Goal: Find specific page/section: Find specific page/section

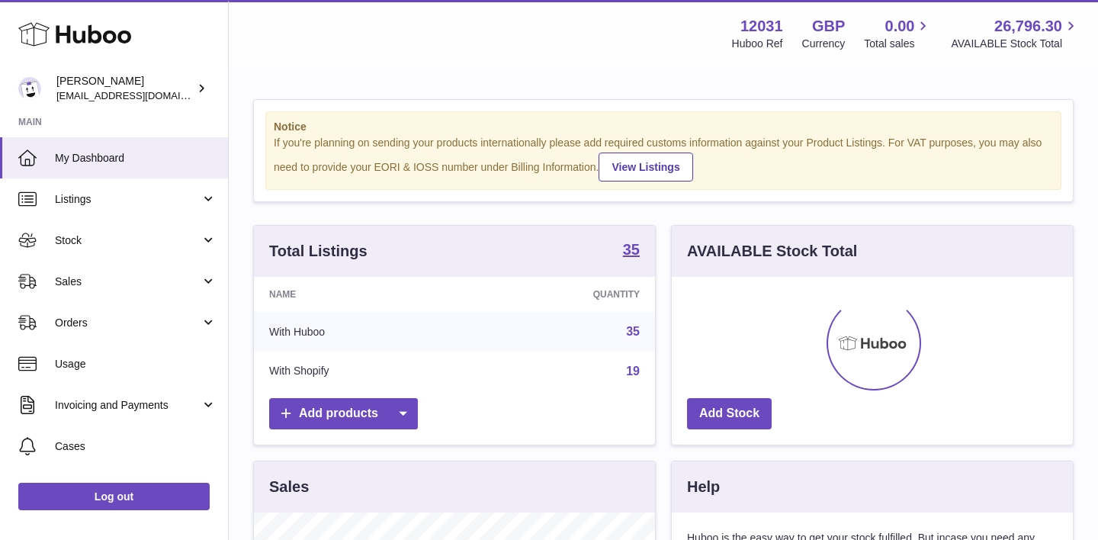
scroll to position [238, 401]
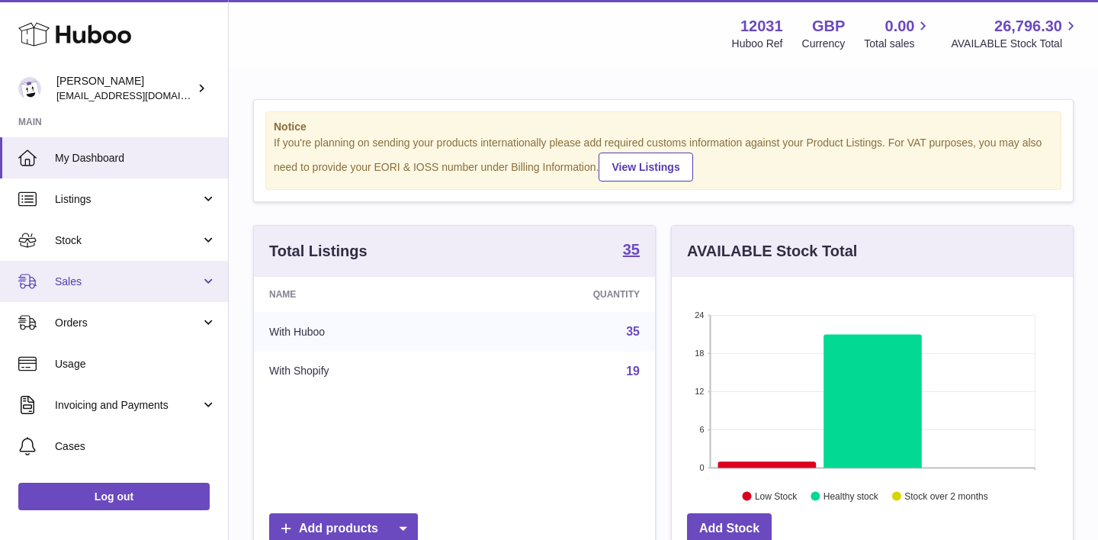
click at [74, 281] on span "Sales" at bounding box center [128, 281] width 146 height 14
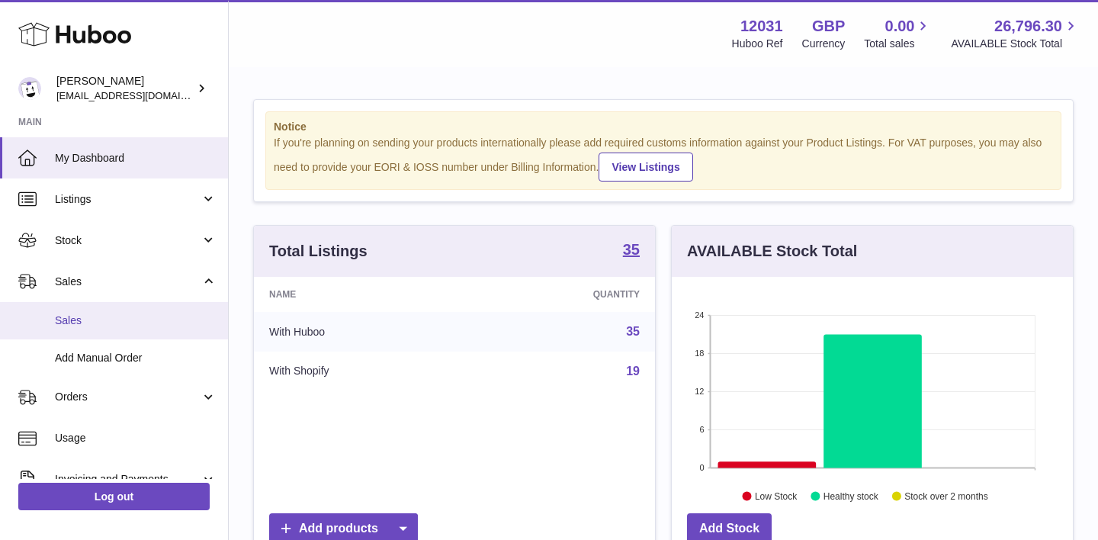
click at [75, 316] on span "Sales" at bounding box center [136, 320] width 162 height 14
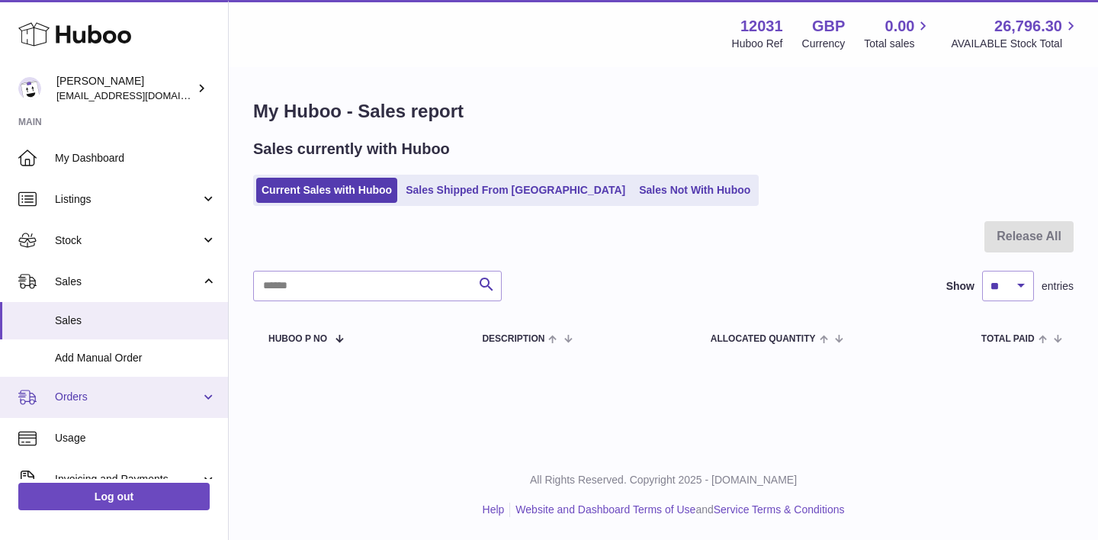
click at [81, 397] on span "Orders" at bounding box center [128, 397] width 146 height 14
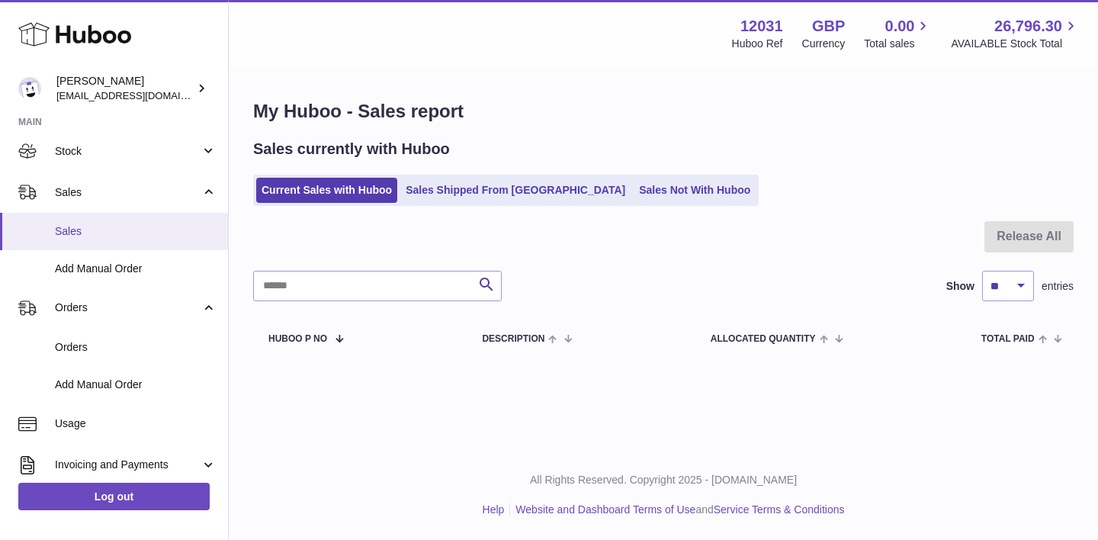
scroll to position [107, 0]
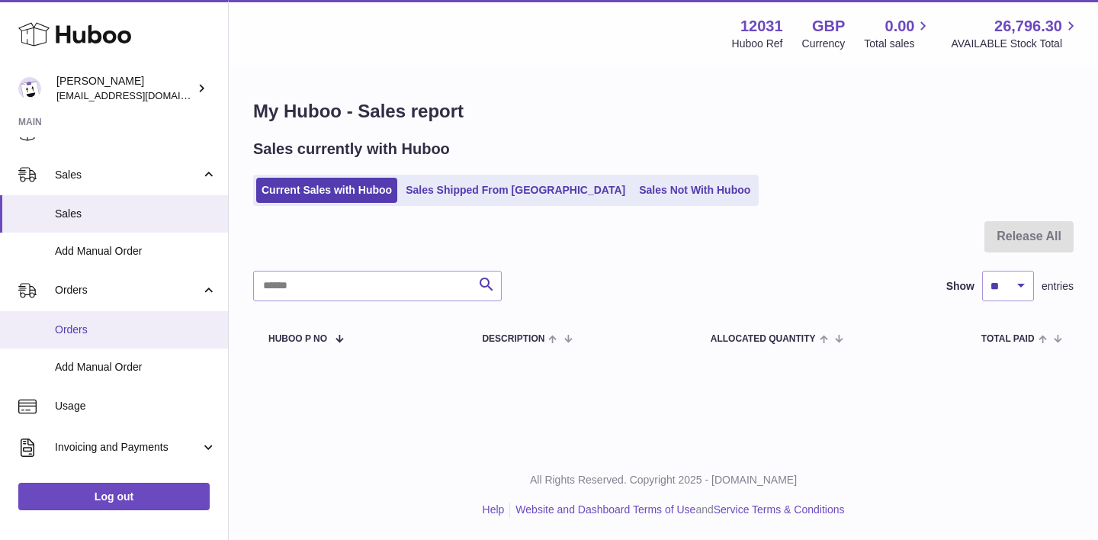
click at [82, 329] on span "Orders" at bounding box center [136, 330] width 162 height 14
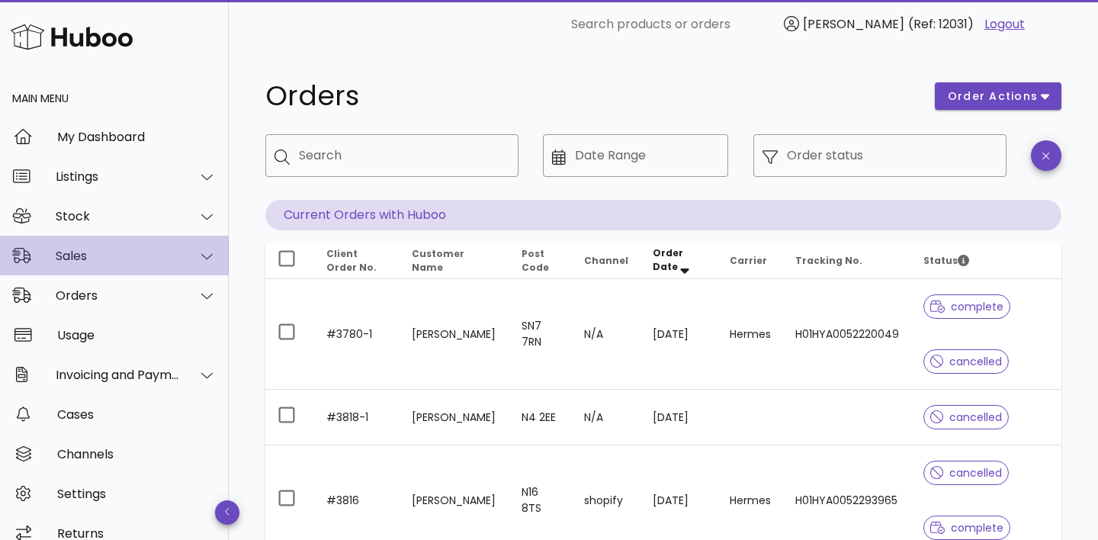
click at [84, 256] on div "Sales" at bounding box center [118, 256] width 124 height 14
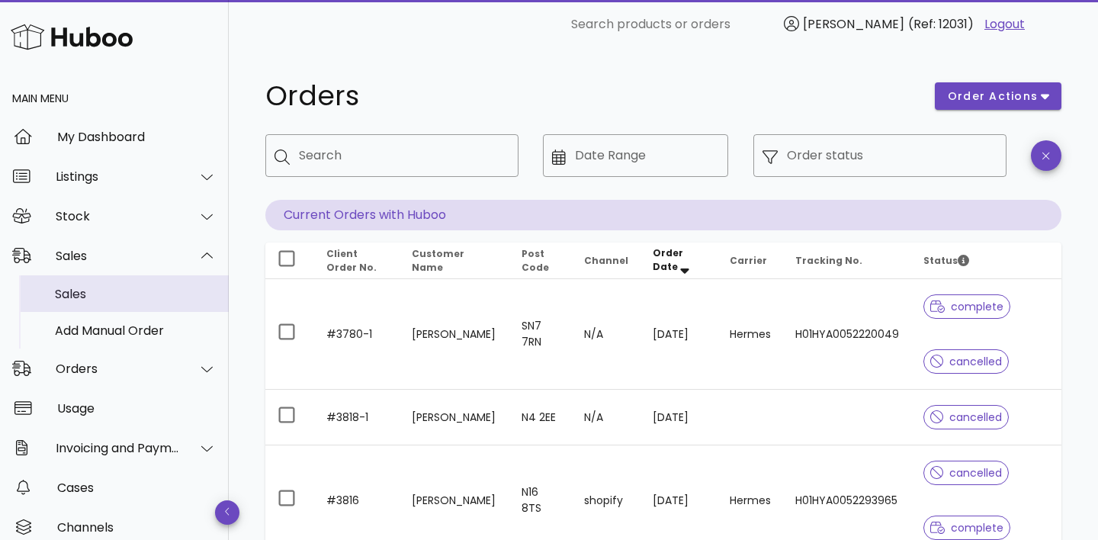
click at [76, 299] on div "Sales" at bounding box center [136, 294] width 162 height 14
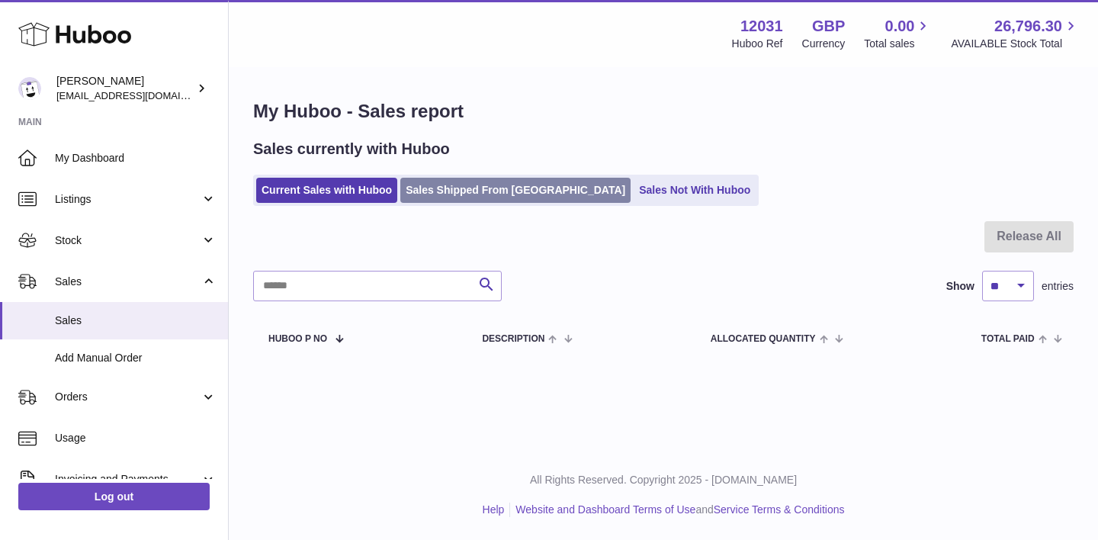
click at [489, 189] on link "Sales Shipped From Huboo" at bounding box center [515, 190] width 230 height 25
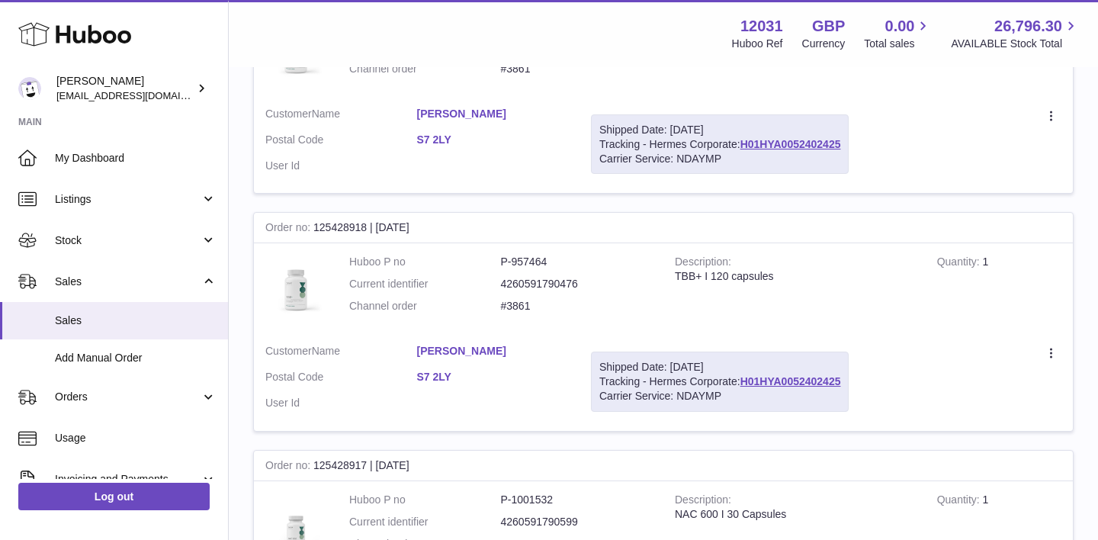
scroll to position [361, 0]
